Goal: Task Accomplishment & Management: Manage account settings

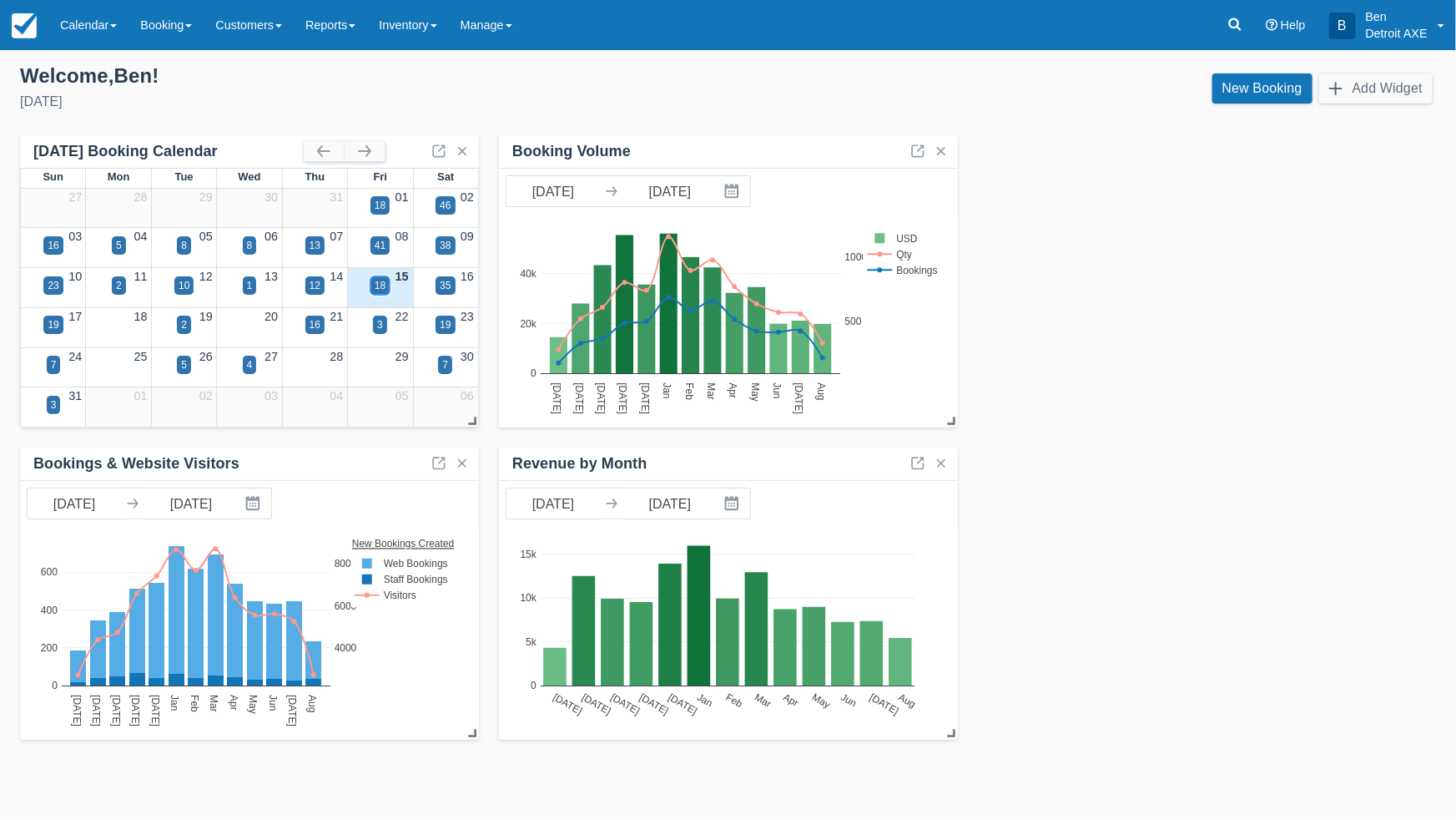
click at [384, 288] on div "18" at bounding box center [380, 286] width 11 height 15
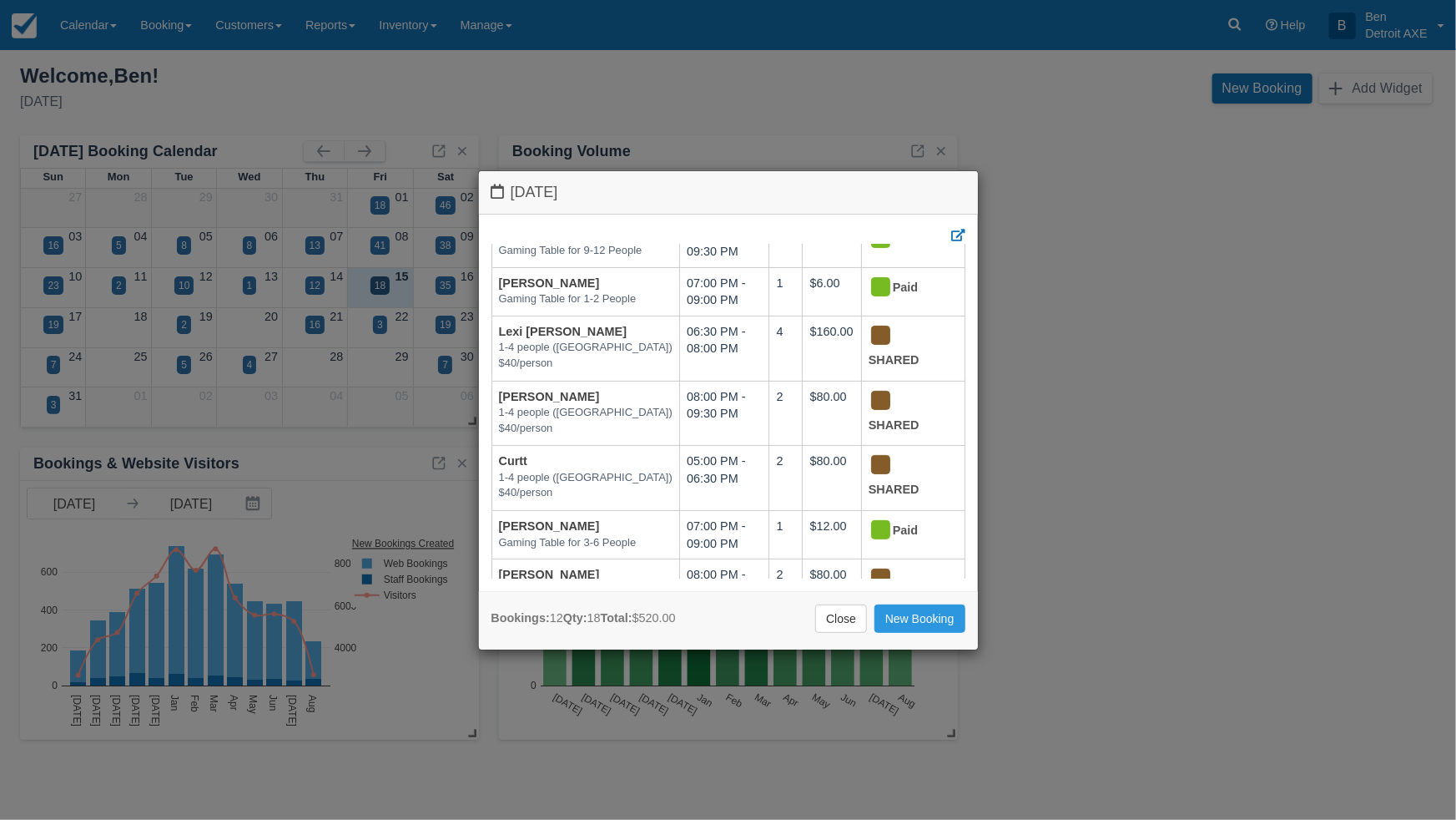
scroll to position [166, 0]
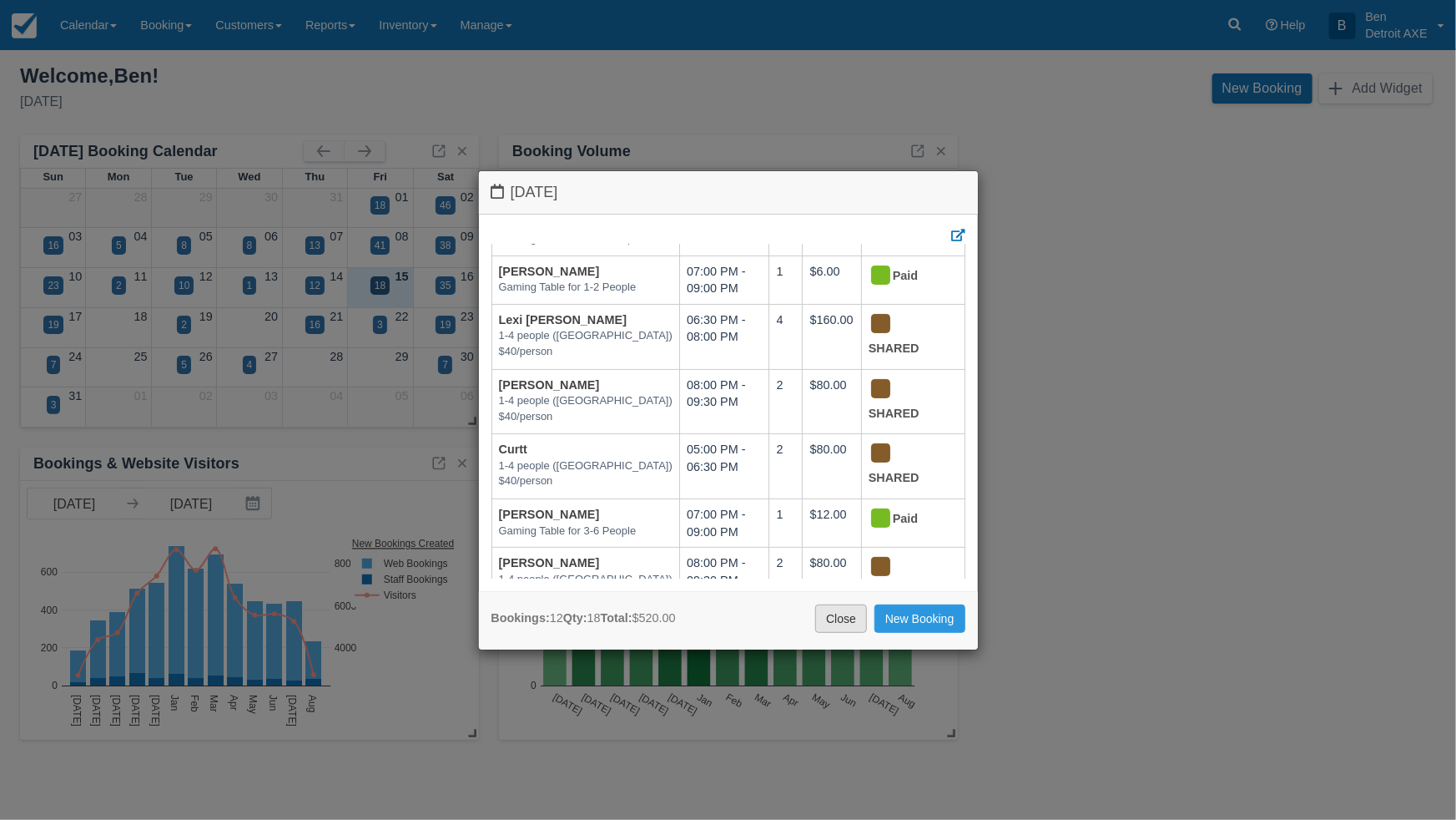
click at [851, 622] on link "Close" at bounding box center [841, 619] width 52 height 29
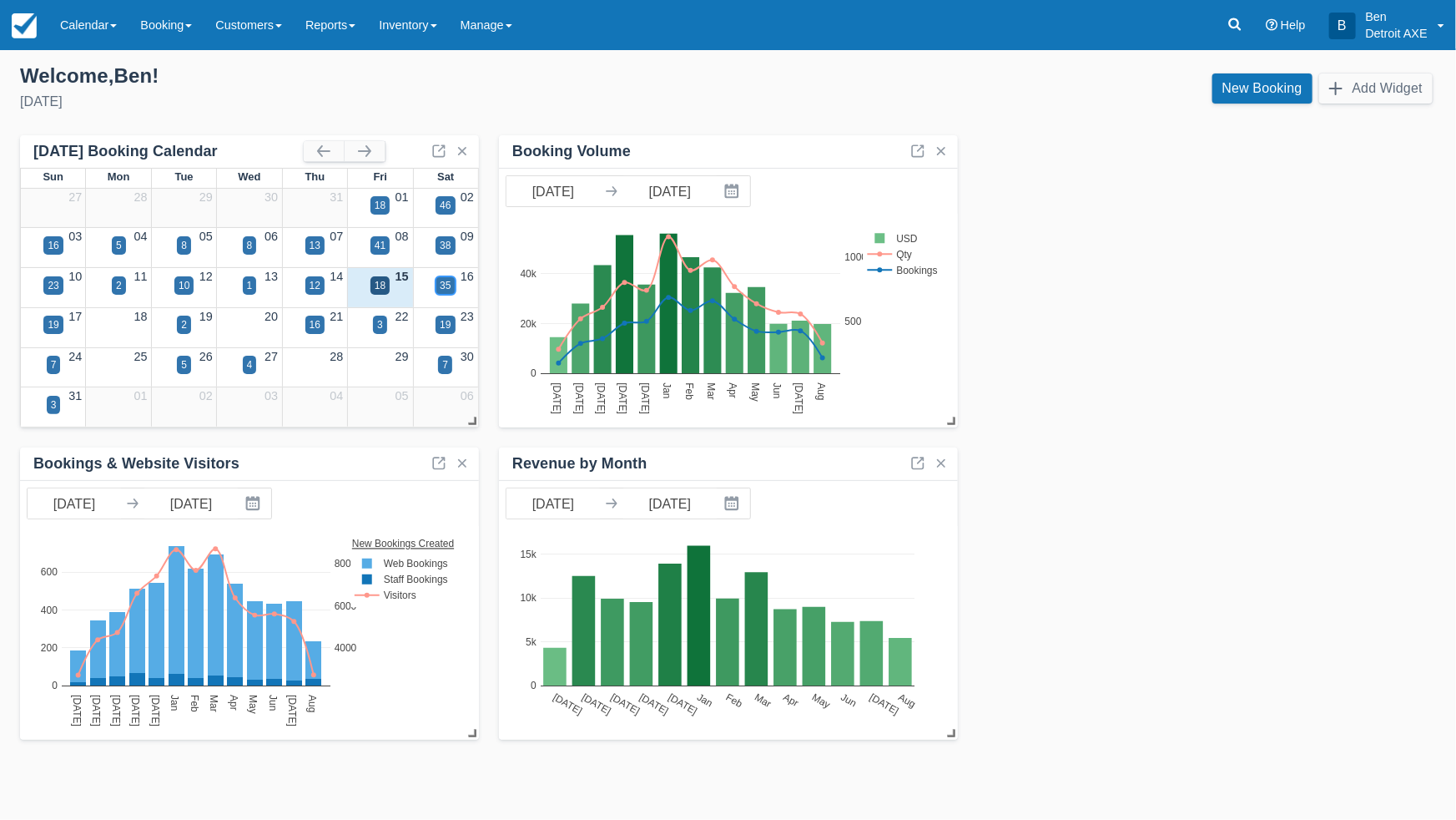
click at [450, 282] on div "35" at bounding box center [445, 286] width 11 height 15
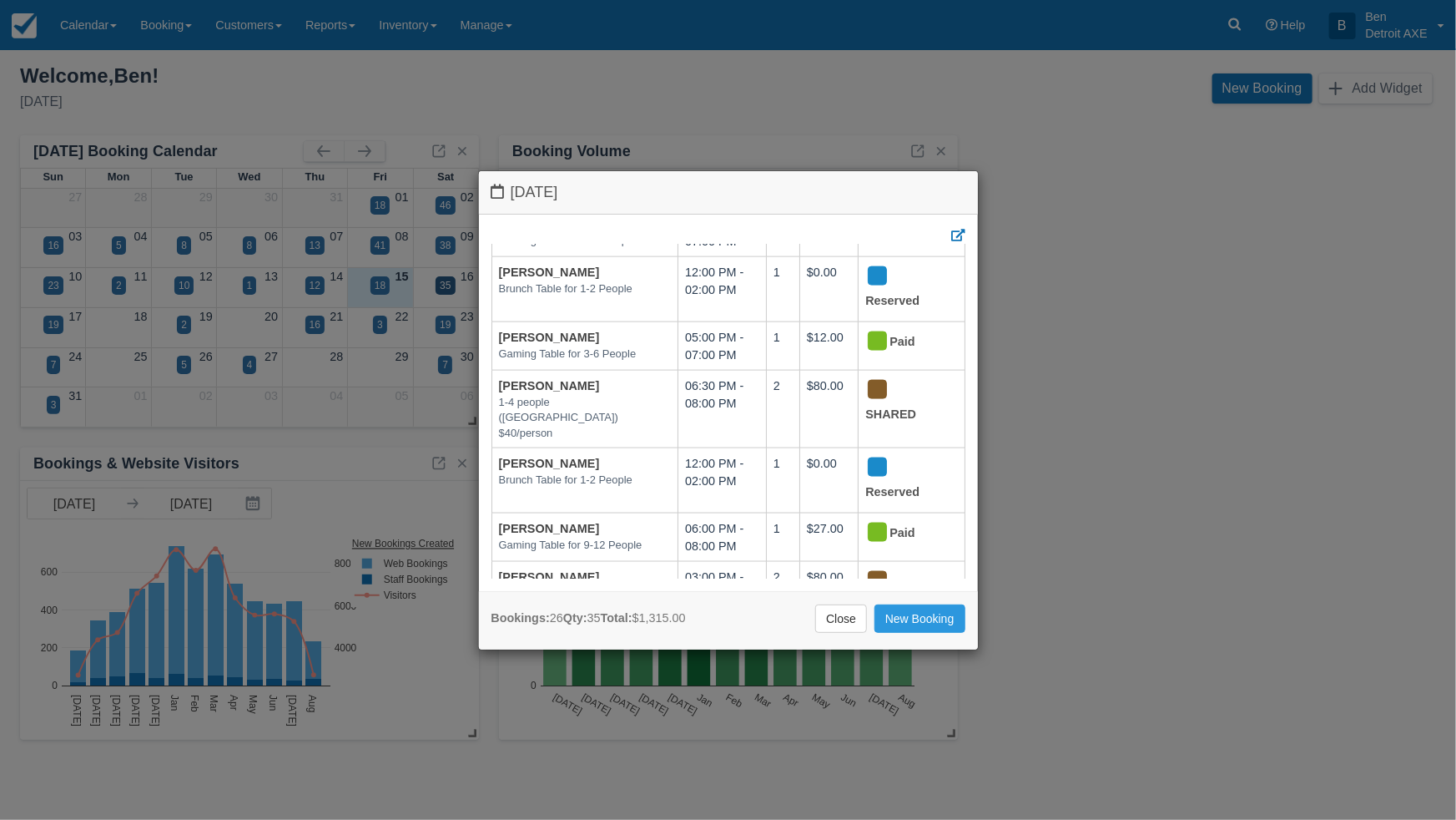
scroll to position [1202, 0]
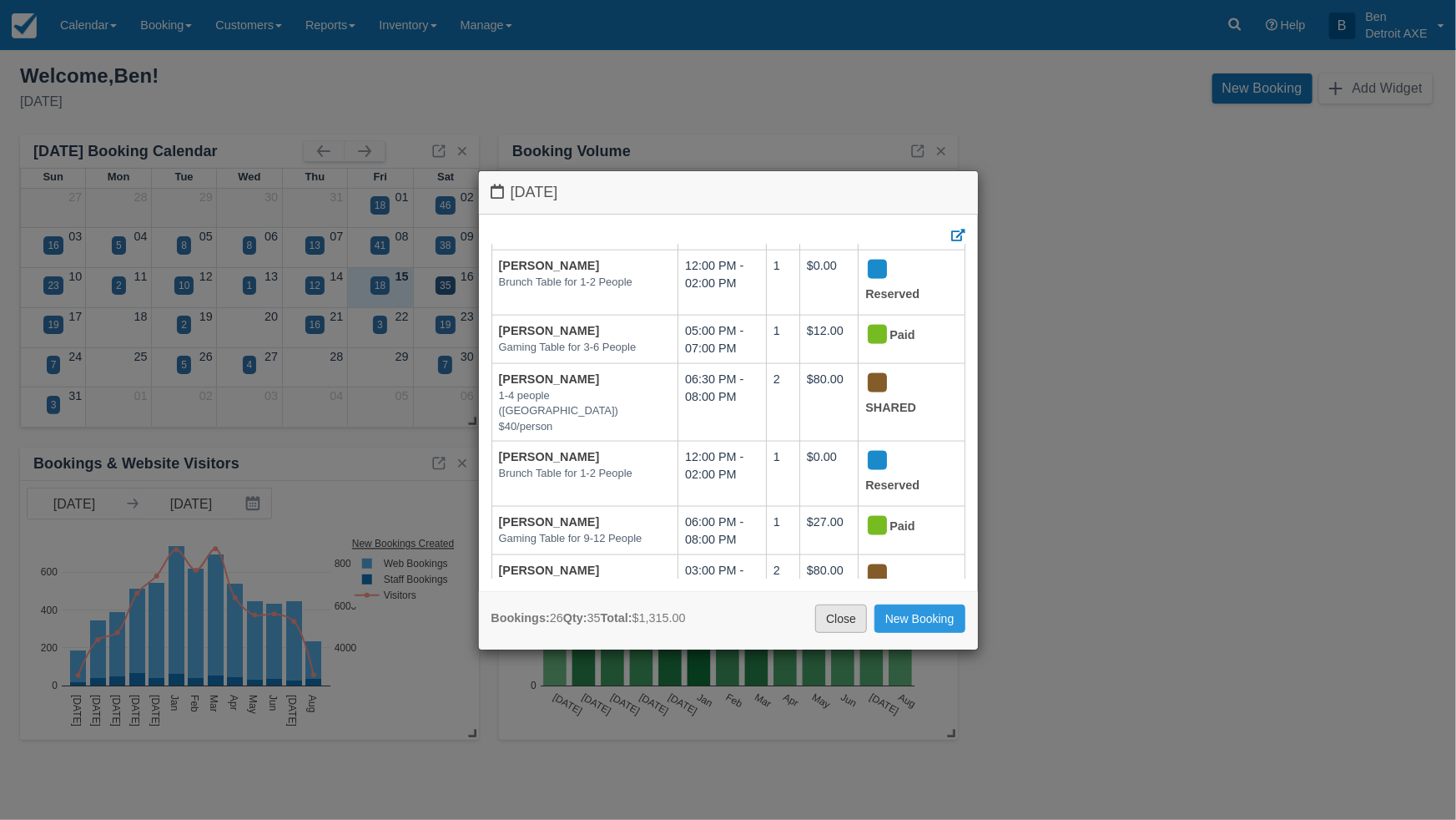
click at [852, 621] on link "Close" at bounding box center [841, 619] width 52 height 29
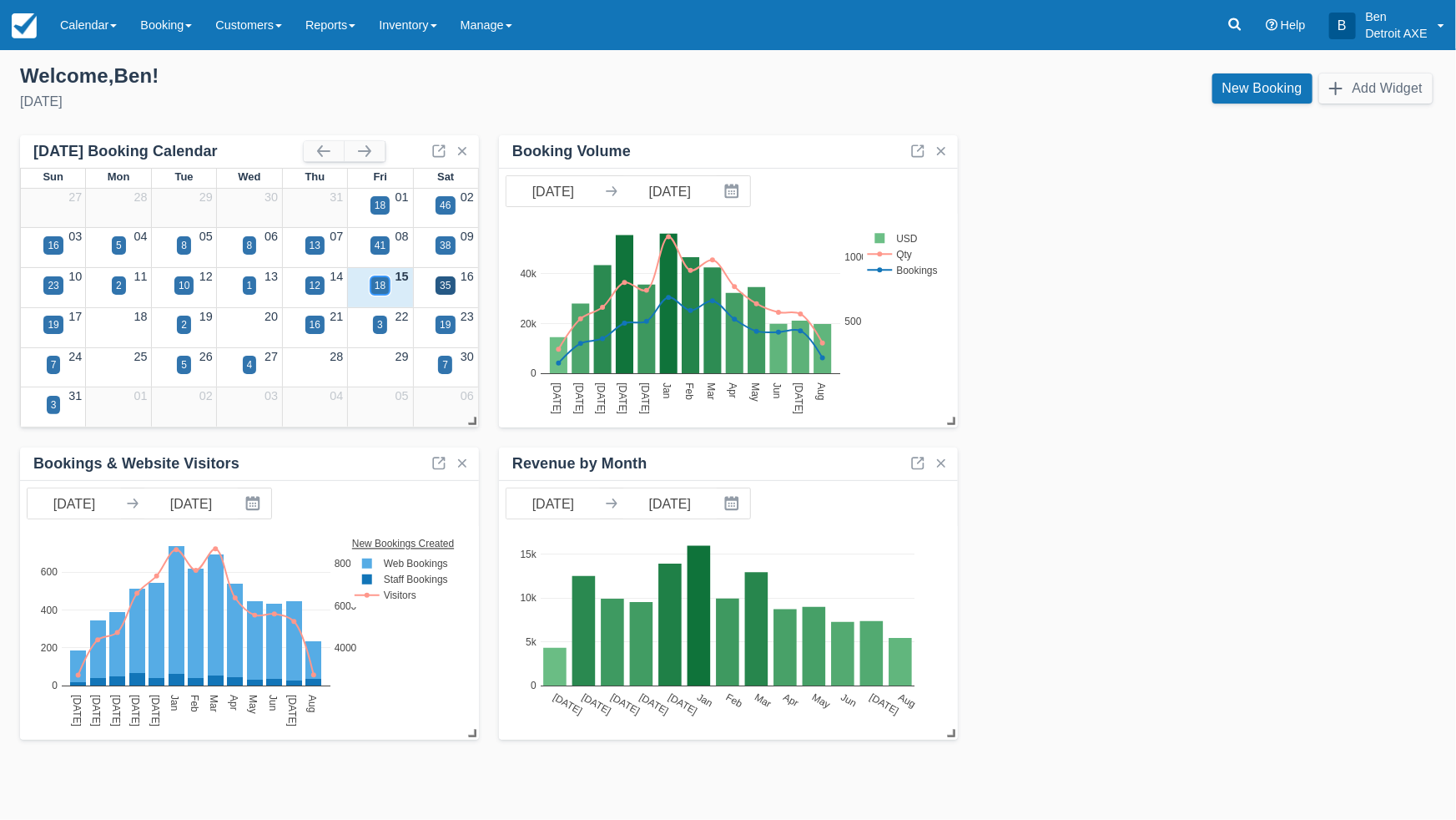
click at [381, 285] on div "18" at bounding box center [380, 286] width 11 height 15
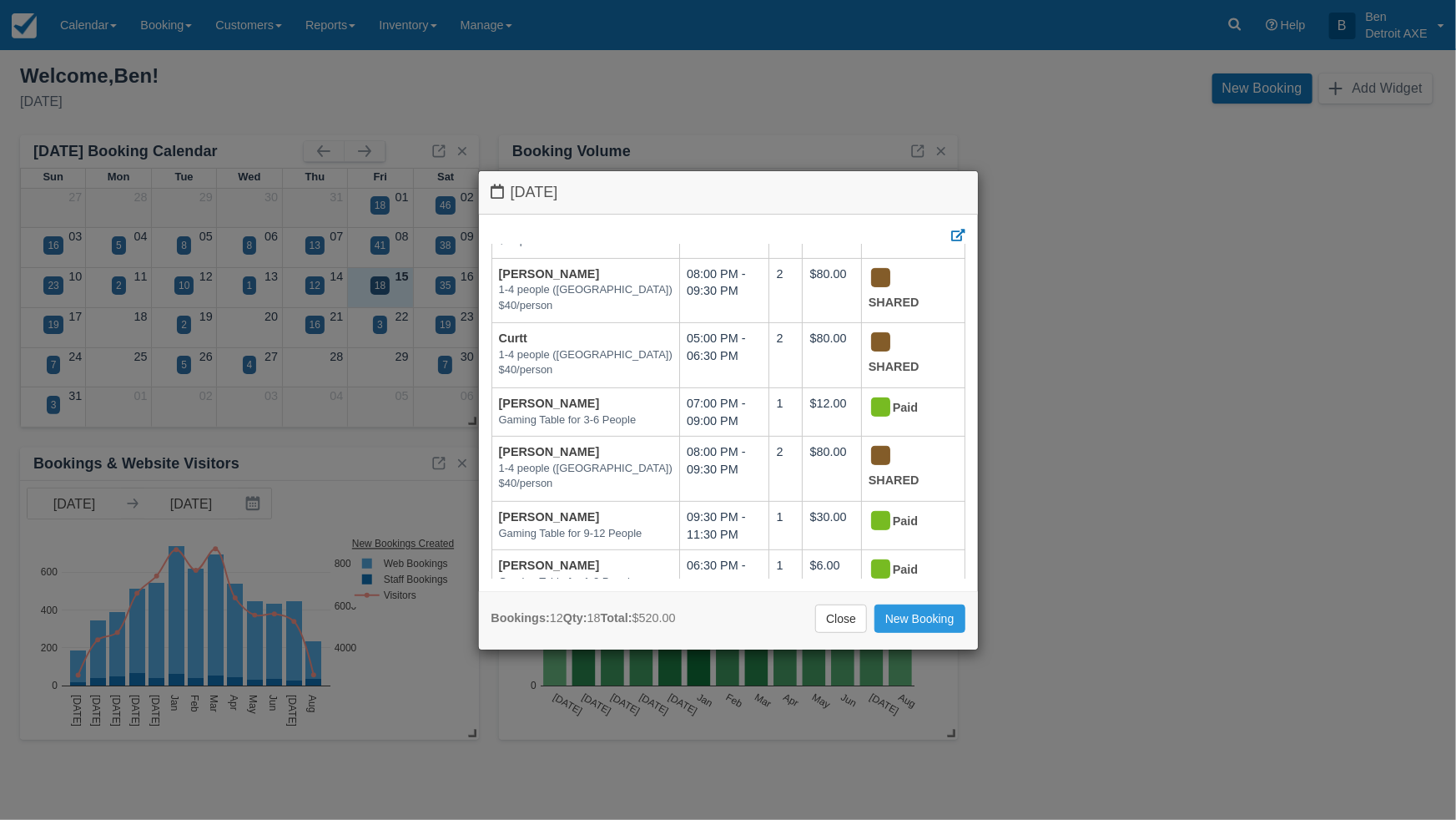
scroll to position [361, 0]
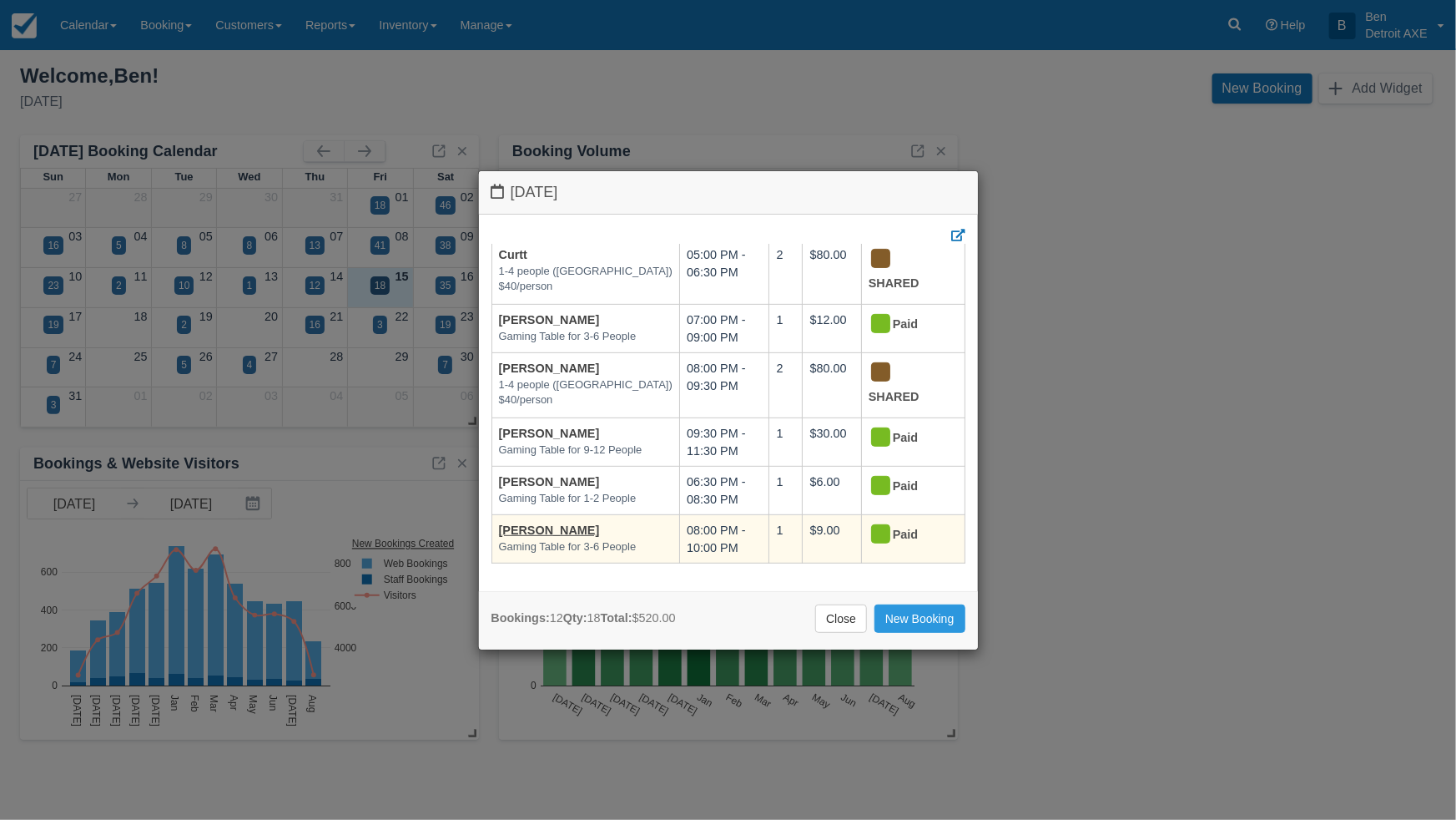
click at [561, 539] on em "Gaming Table for 3-6 People" at bounding box center [586, 547] width 174 height 16
click at [556, 524] on link "[PERSON_NAME]" at bounding box center [548, 530] width 101 height 13
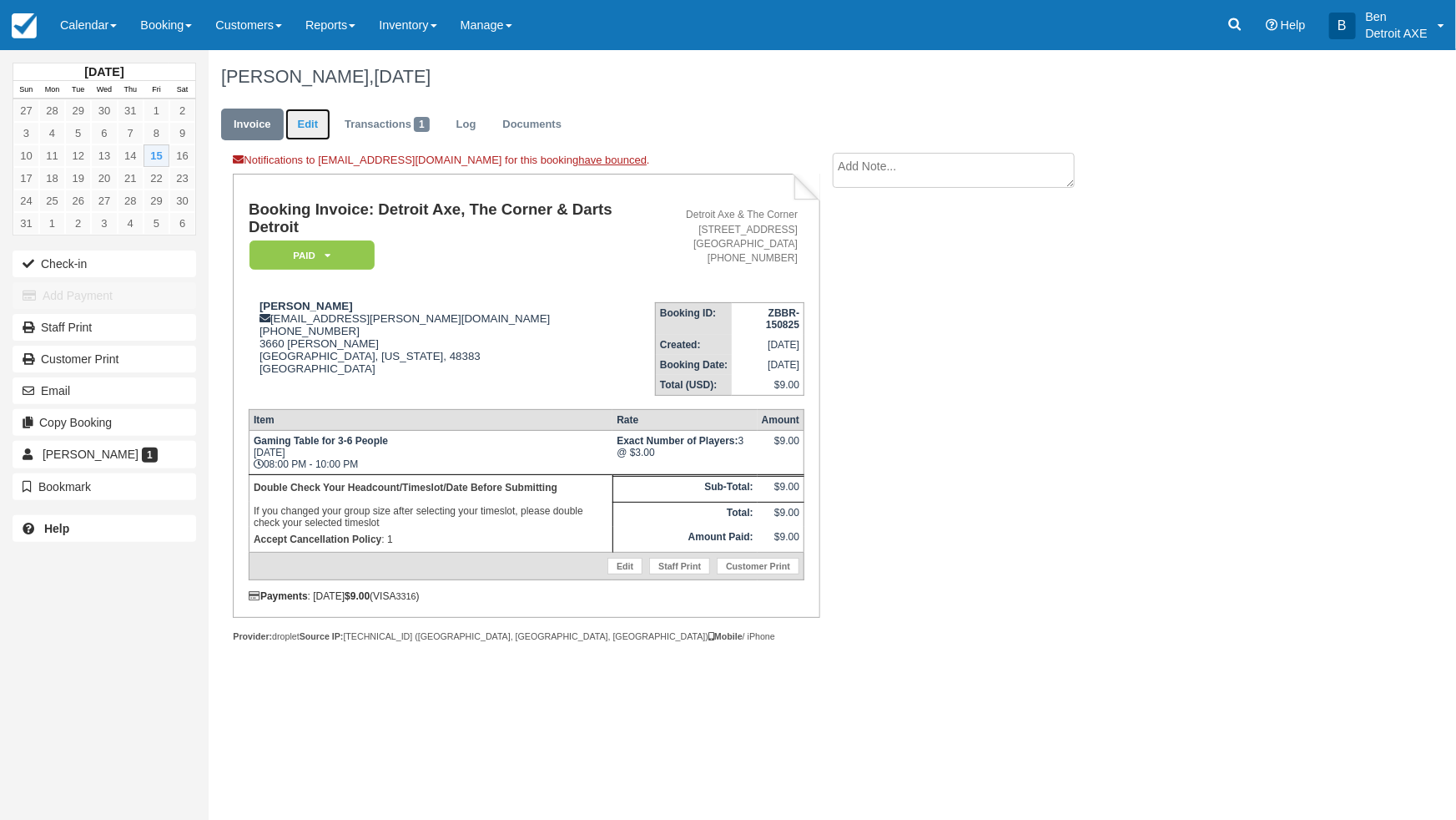
click at [306, 126] on link "Edit" at bounding box center [308, 125] width 45 height 33
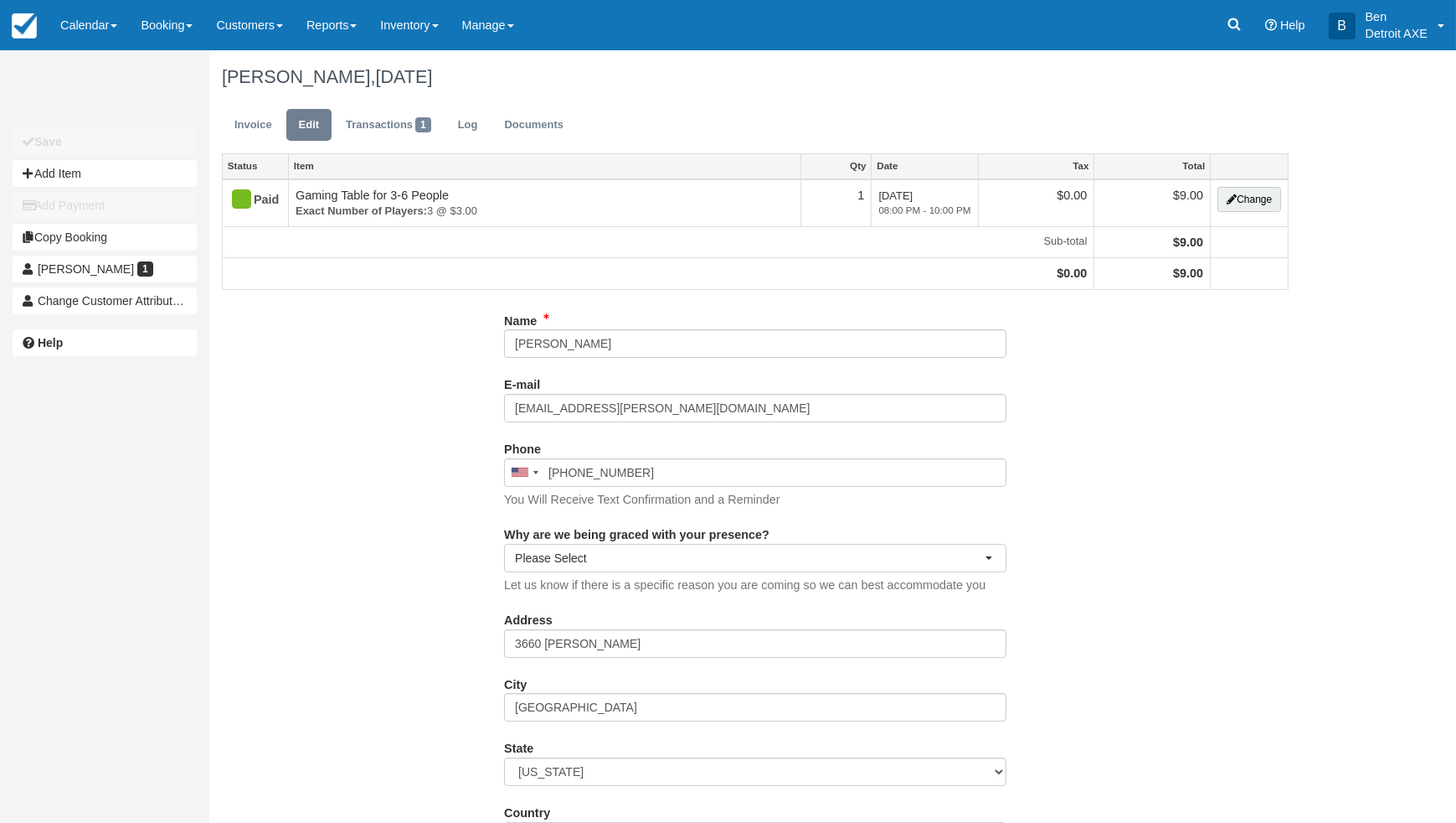
type input "[PHONE_NUMBER]"
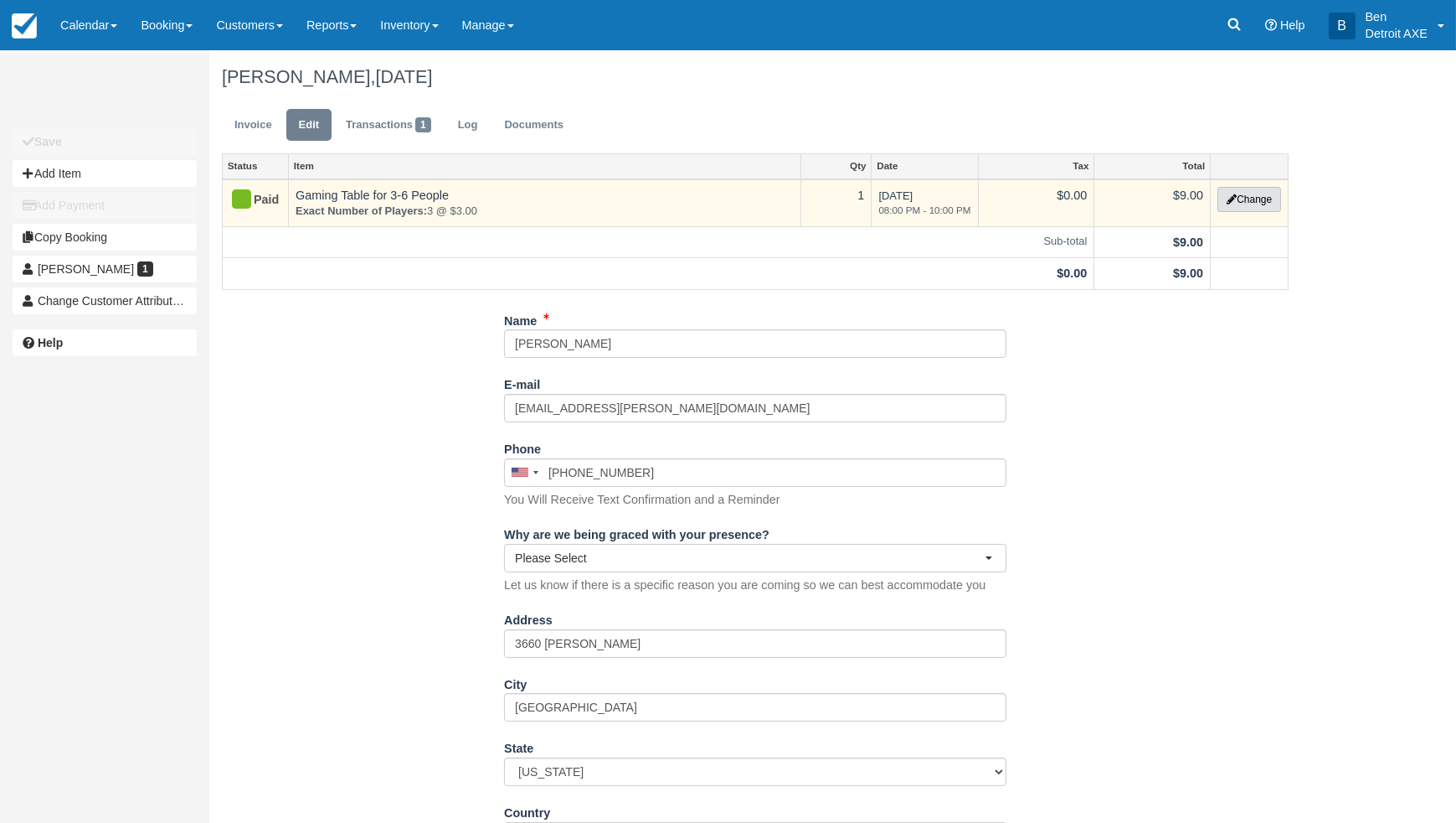
click at [1251, 200] on button "Change" at bounding box center [1249, 199] width 64 height 25
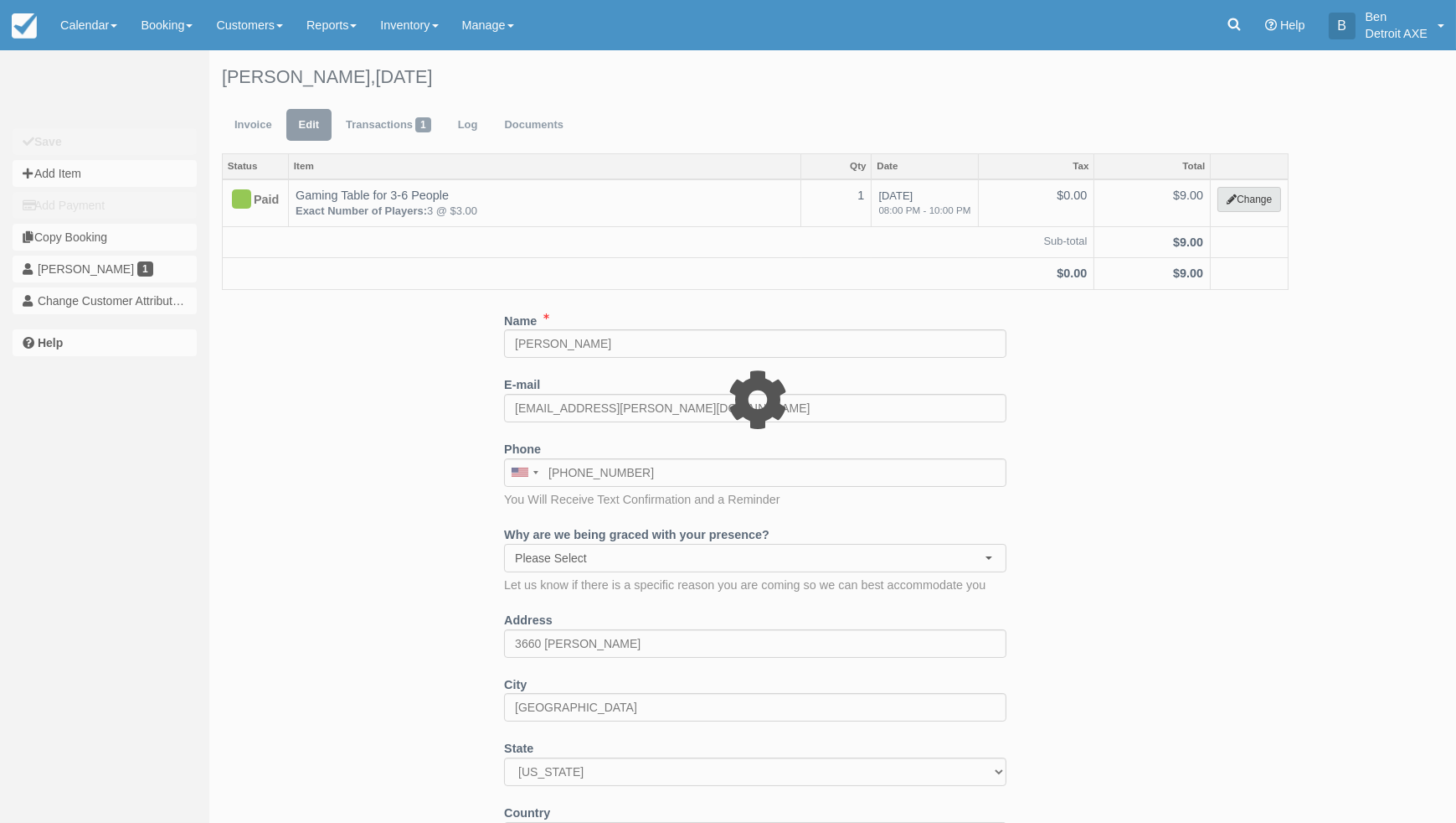
select select "6"
type input "9.00"
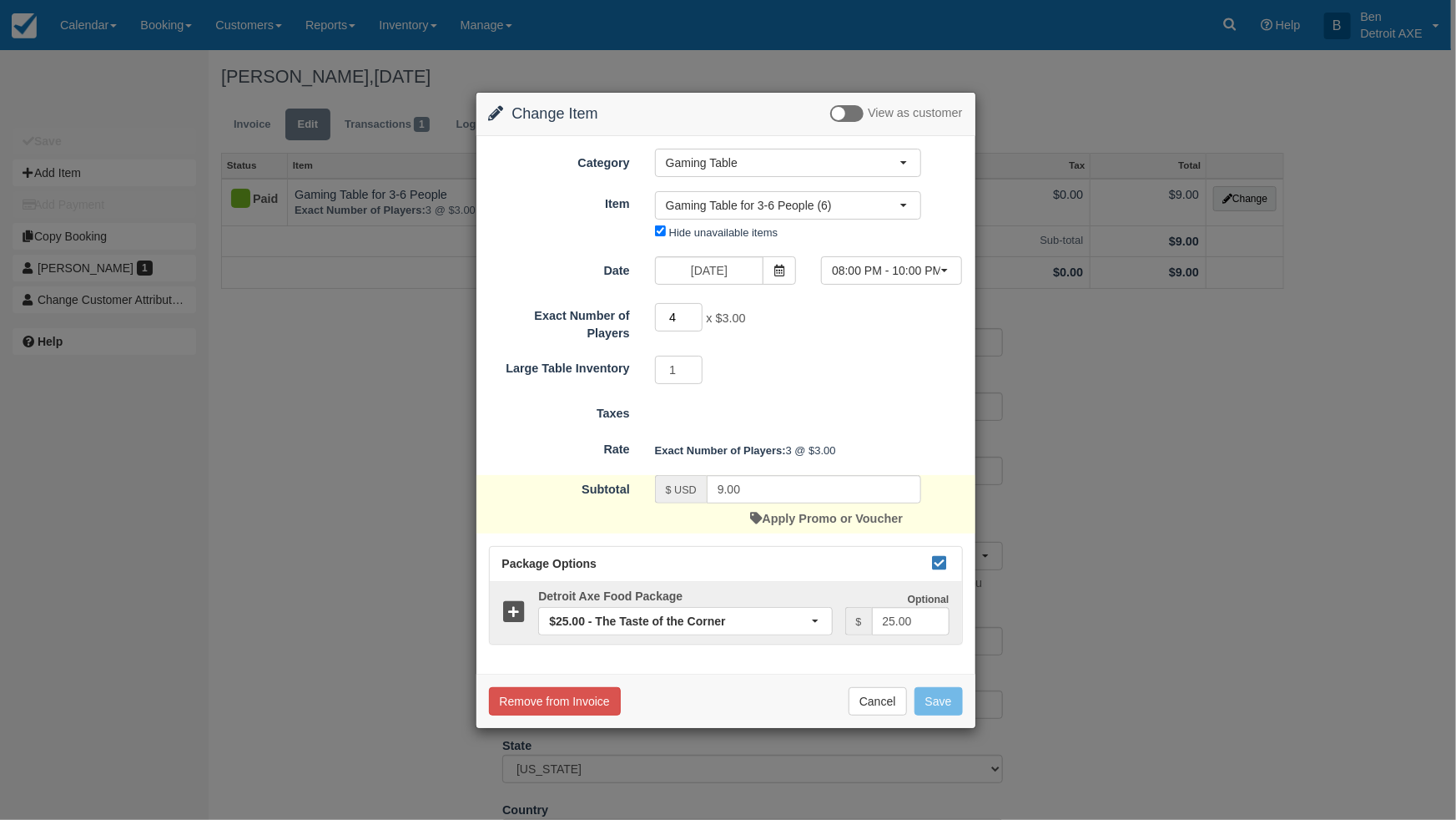
type input "4"
click at [697, 315] on input "4" at bounding box center [679, 317] width 48 height 29
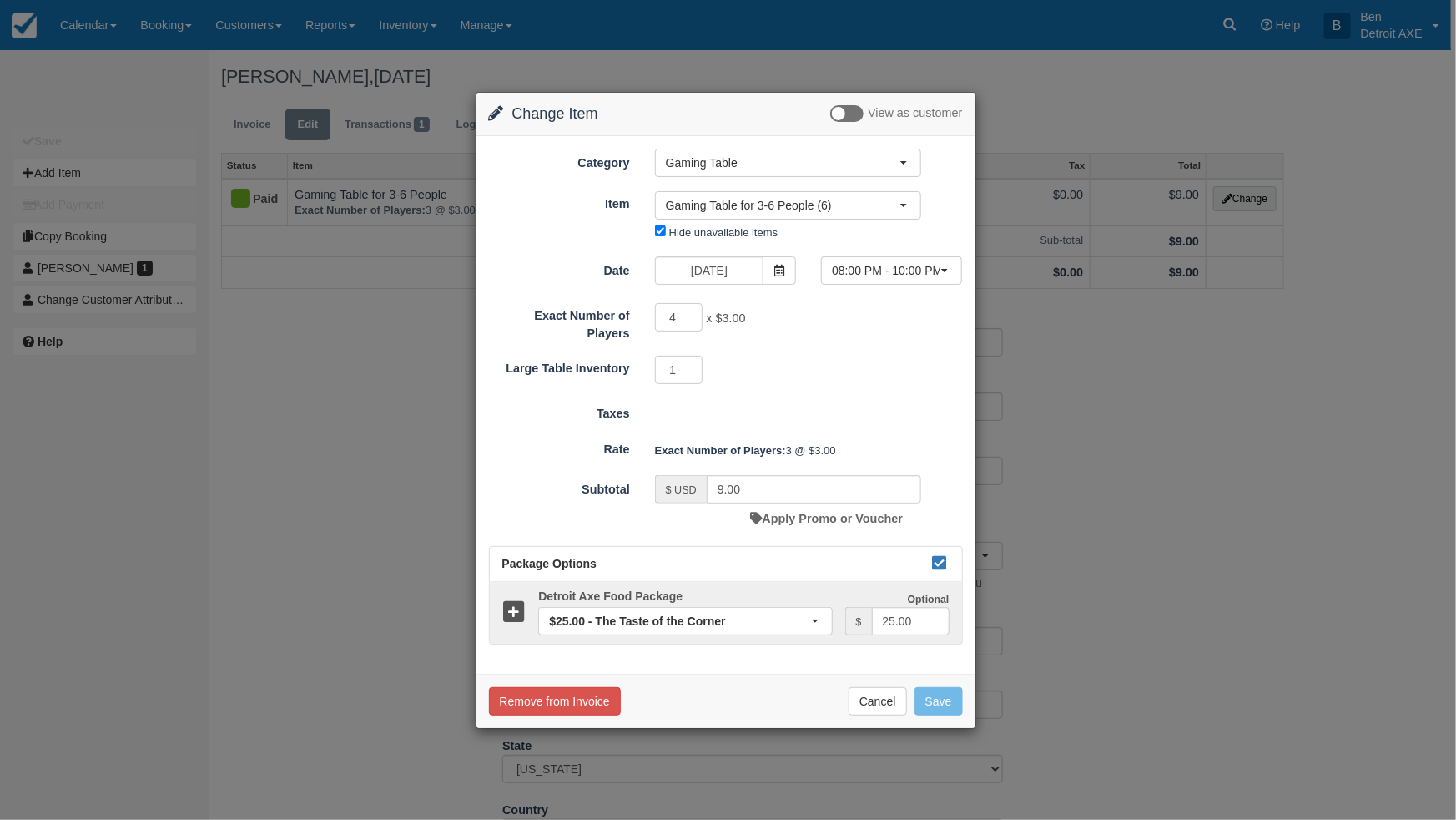
type input "12.00"
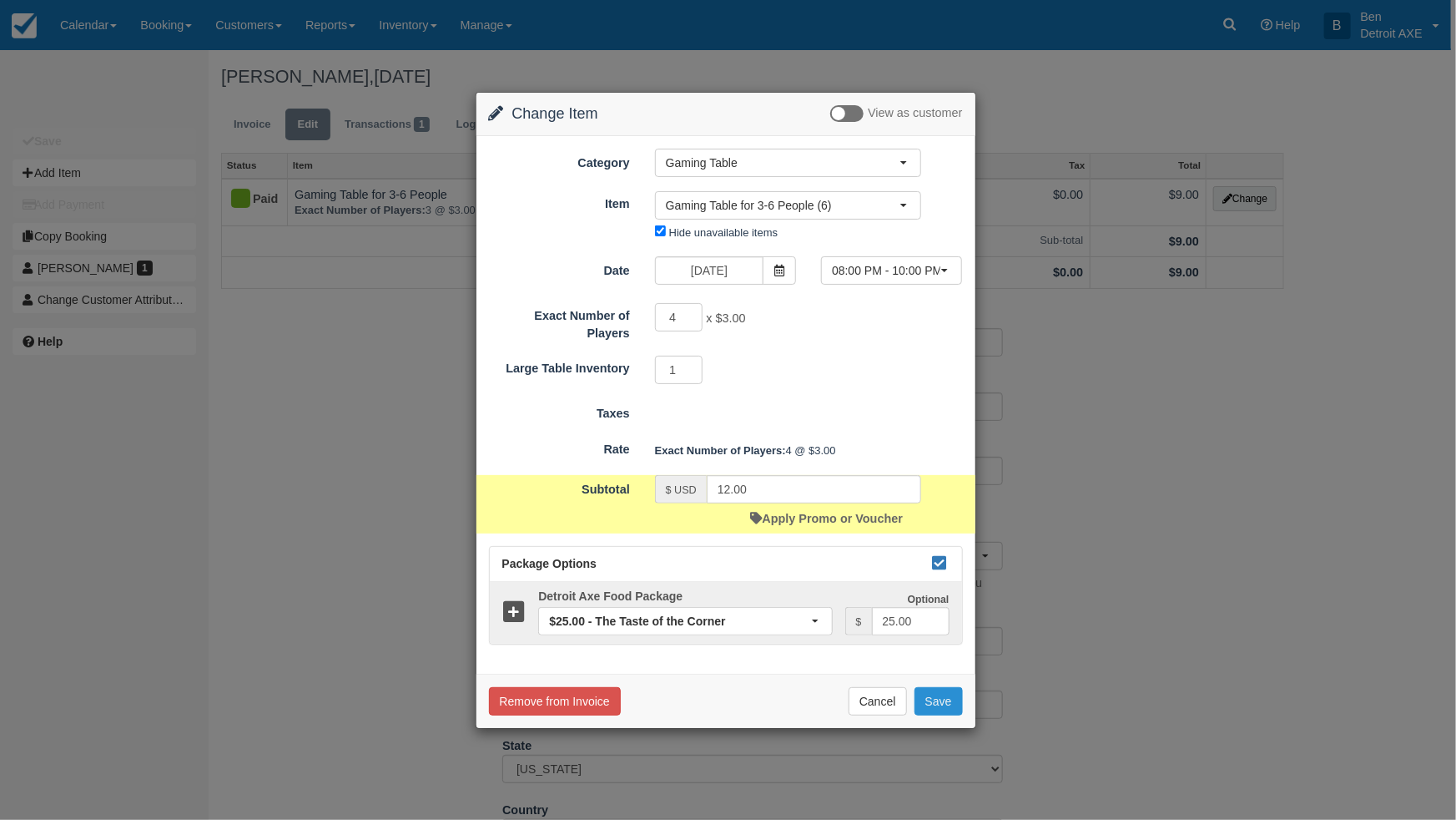
click at [934, 696] on button "Save" at bounding box center [938, 701] width 48 height 29
